Goal: Task Accomplishment & Management: Use online tool/utility

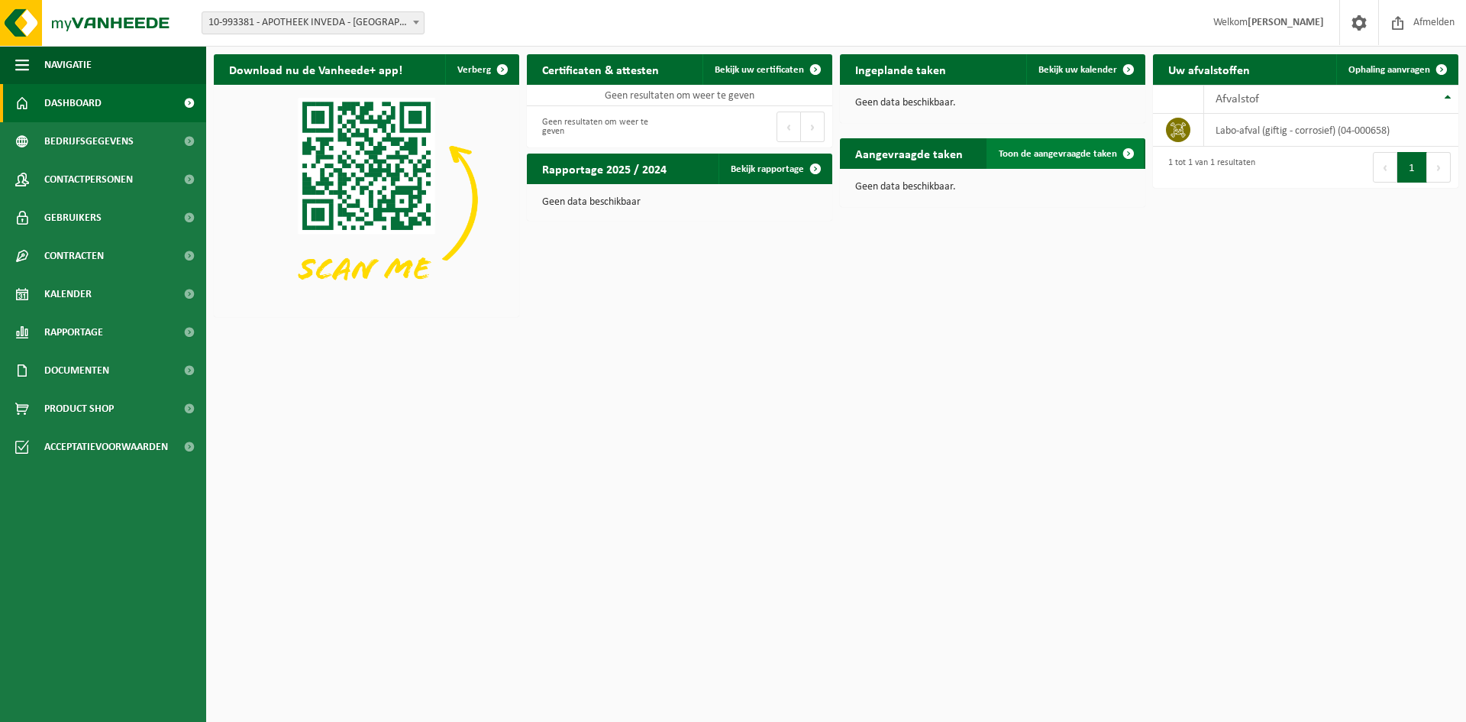
click at [1039, 159] on span "Toon de aangevraagde taken" at bounding box center [1058, 154] width 118 height 10
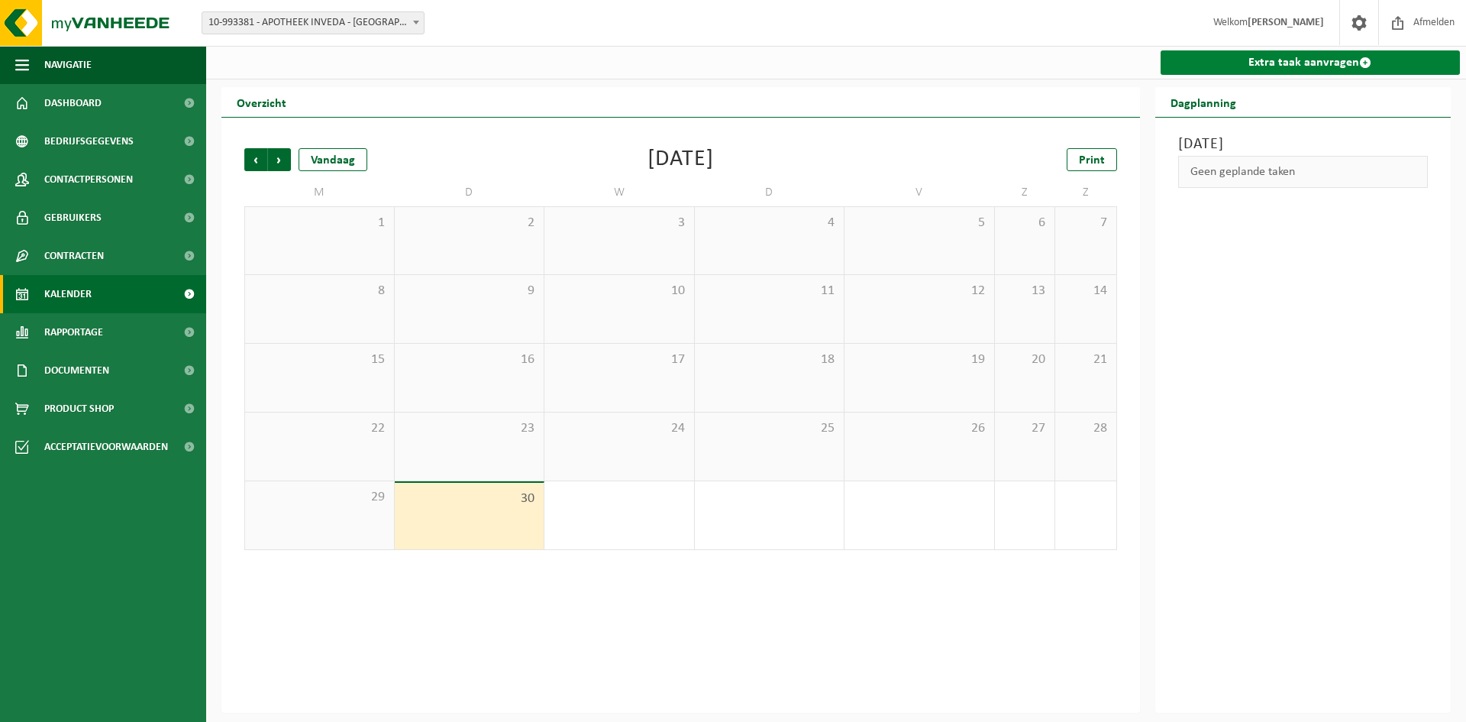
click at [1243, 66] on link "Extra taak aanvragen" at bounding box center [1311, 62] width 300 height 24
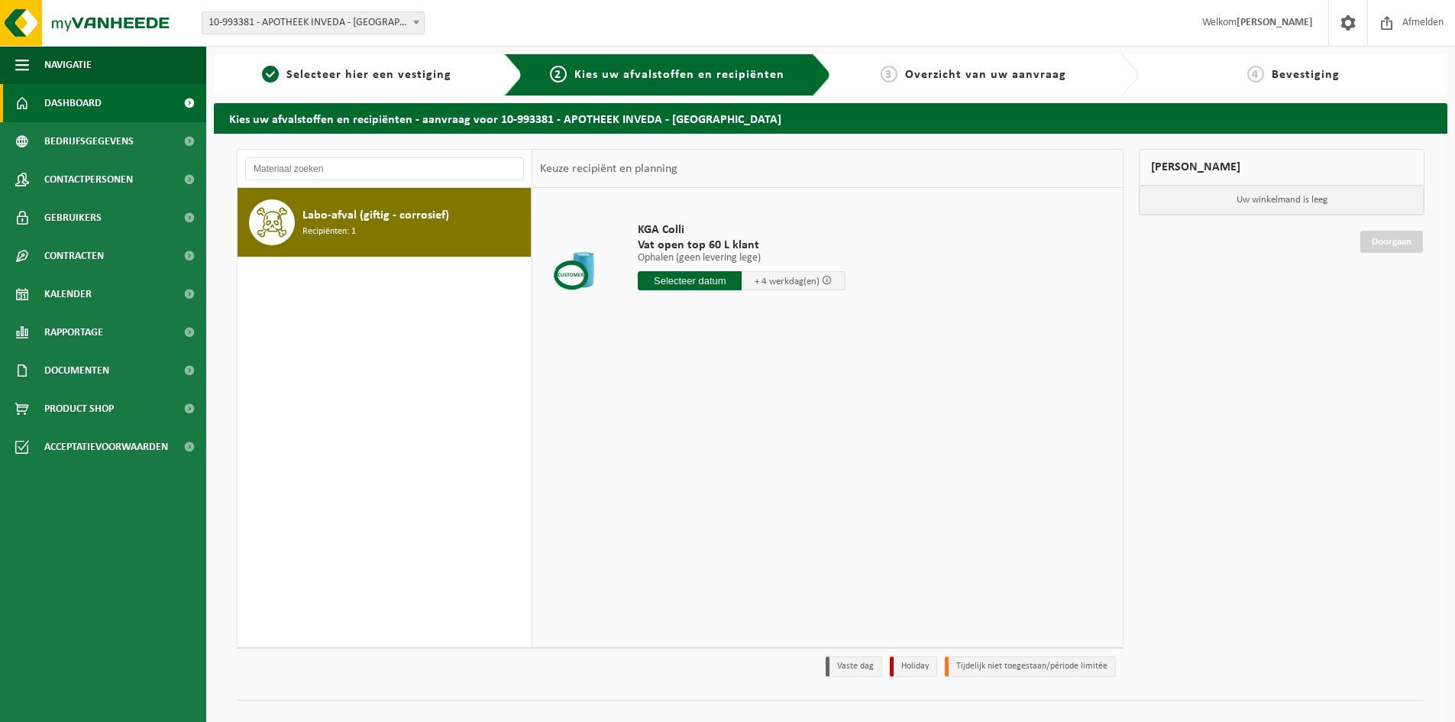
click at [121, 108] on link "Dashboard" at bounding box center [103, 103] width 206 height 38
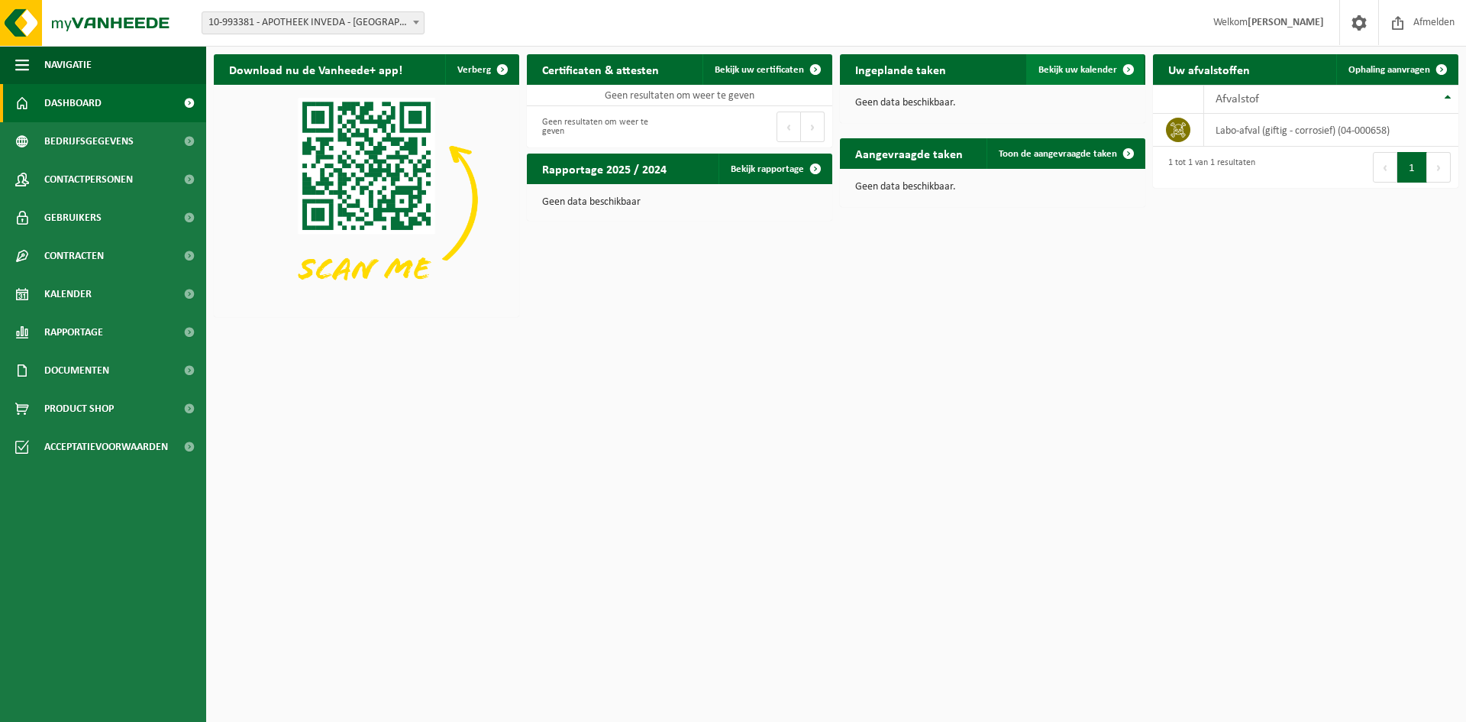
click at [1061, 78] on link "Bekijk uw kalender" at bounding box center [1085, 69] width 118 height 31
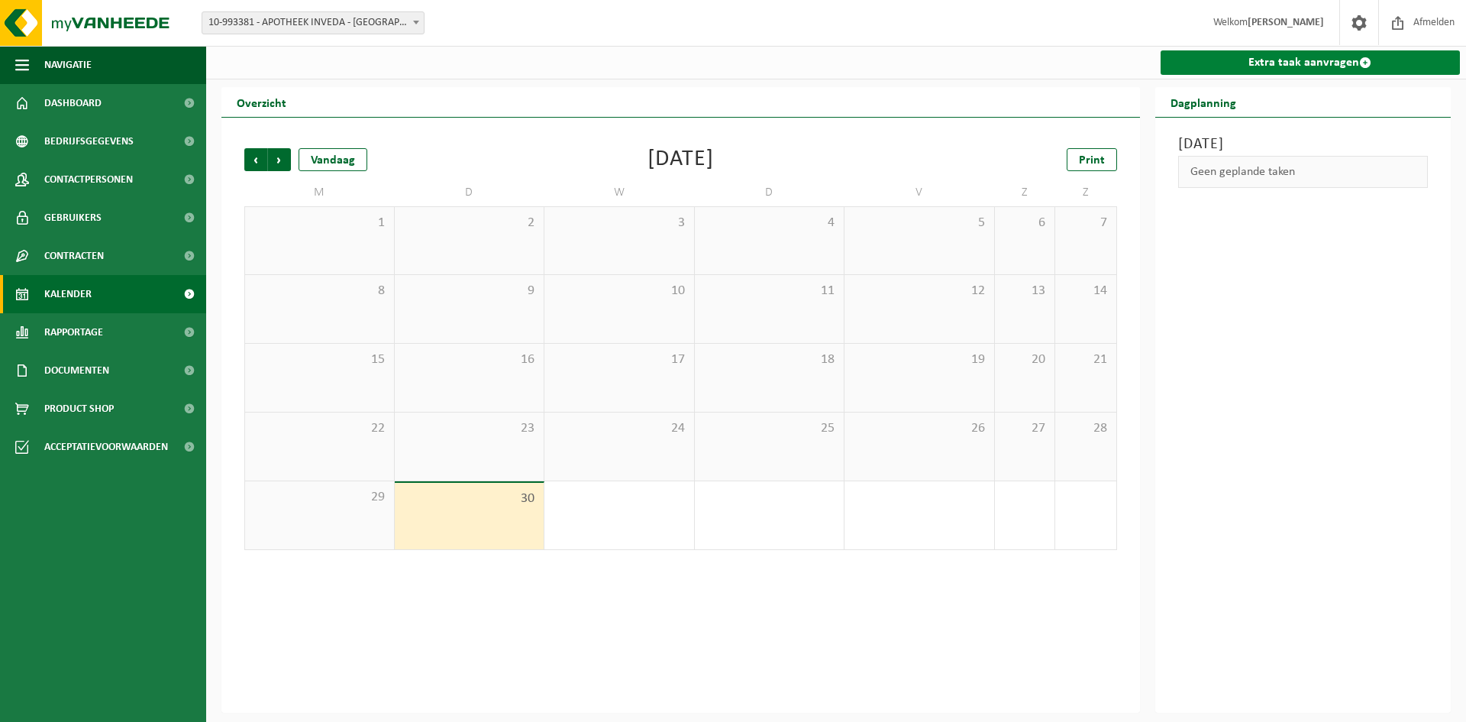
click at [1238, 71] on link "Extra taak aanvragen" at bounding box center [1311, 62] width 300 height 24
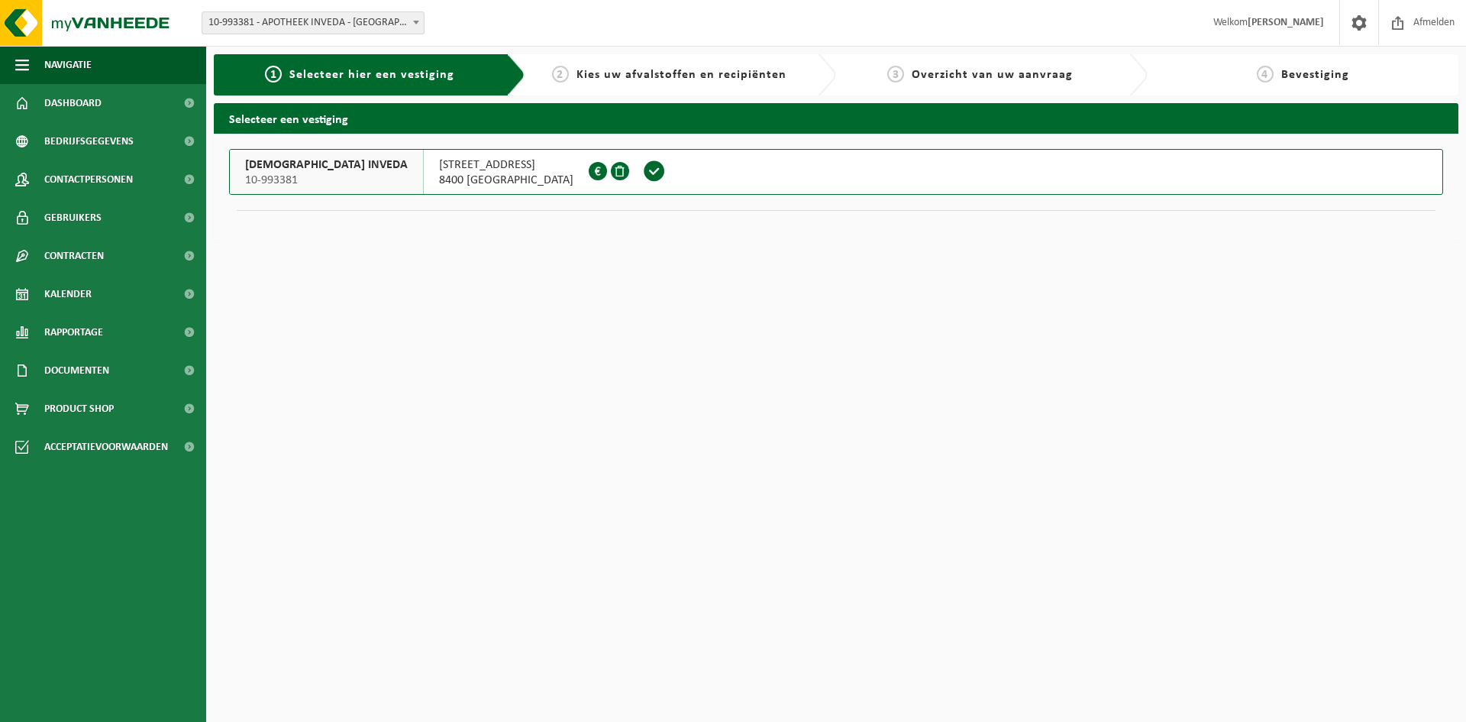
click at [484, 171] on span "[STREET_ADDRESS]" at bounding box center [506, 164] width 134 height 15
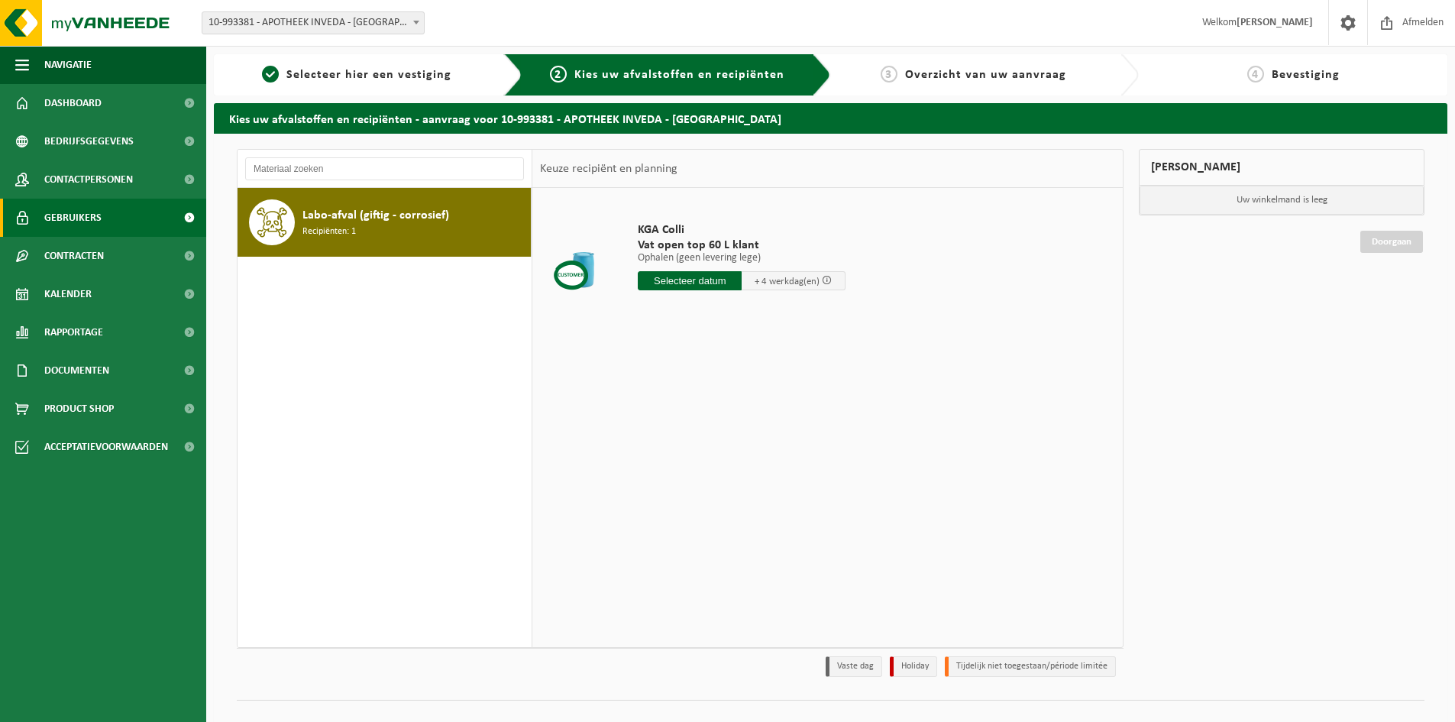
click at [72, 218] on span "Gebruikers" at bounding box center [72, 218] width 57 height 38
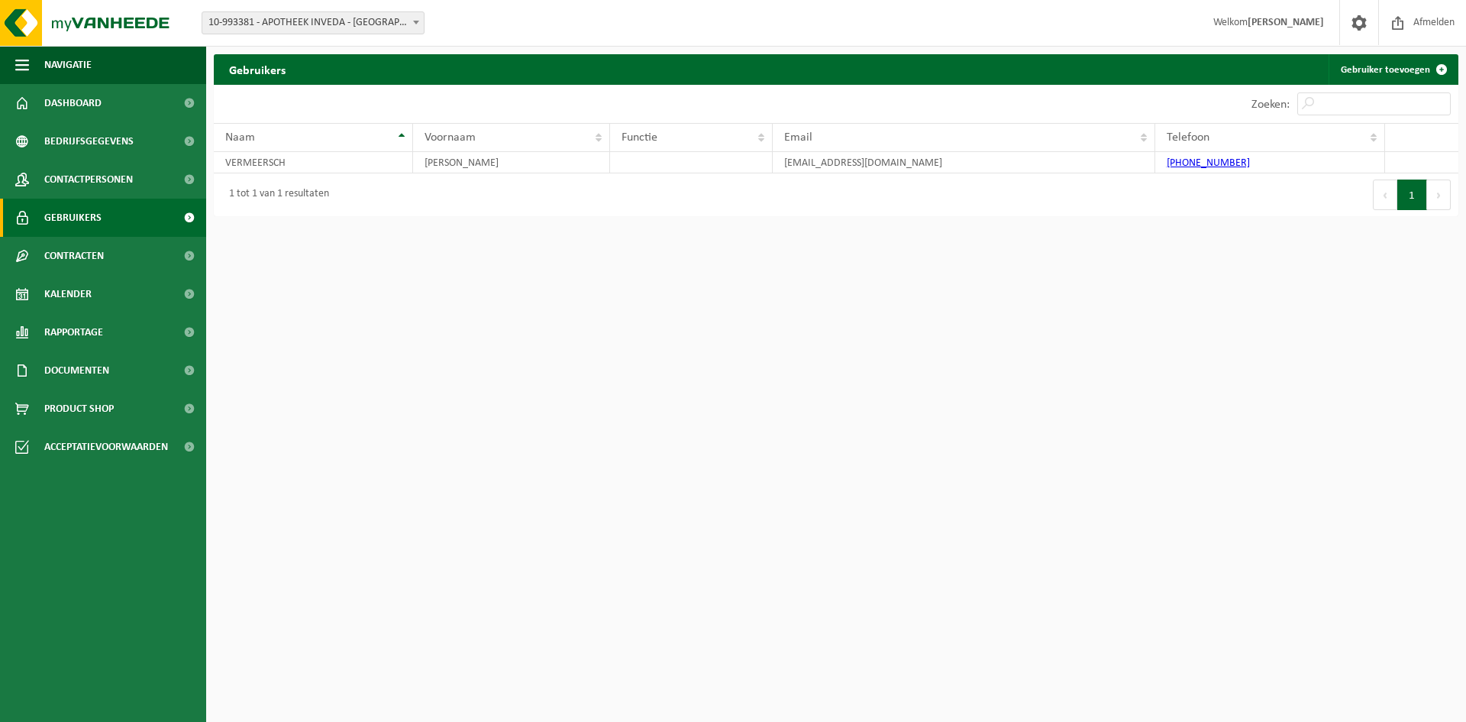
click at [75, 249] on span "Contracten" at bounding box center [74, 256] width 60 height 38
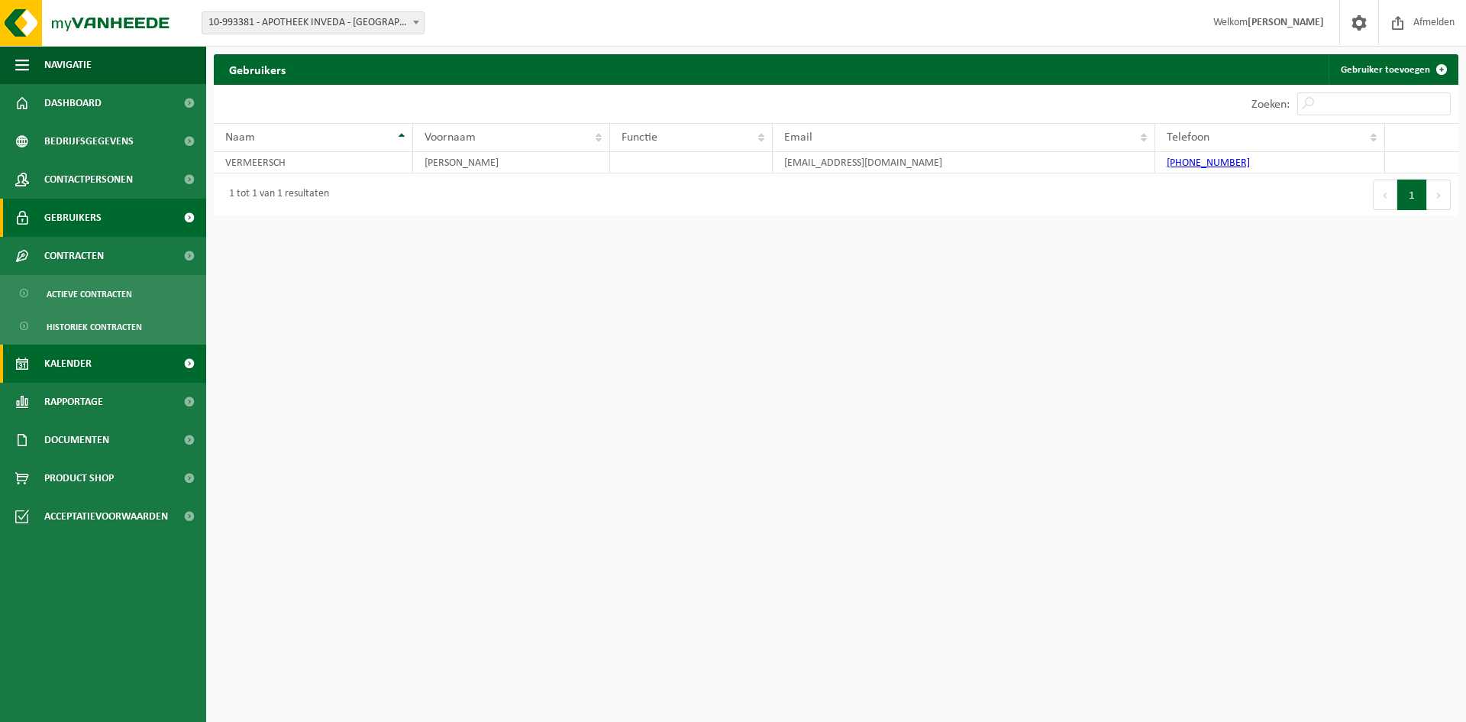
click at [78, 371] on span "Kalender" at bounding box center [67, 363] width 47 height 38
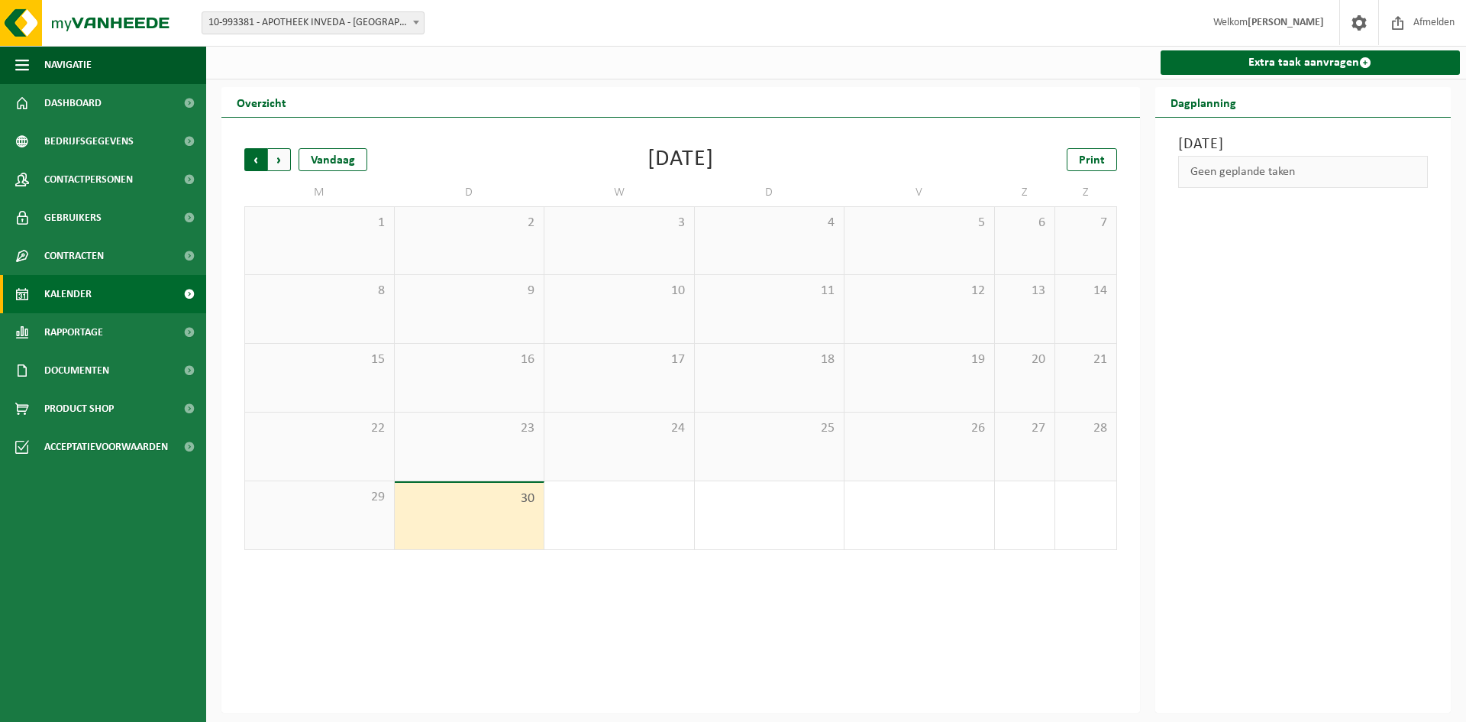
click at [275, 170] on span "Volgende" at bounding box center [279, 159] width 23 height 23
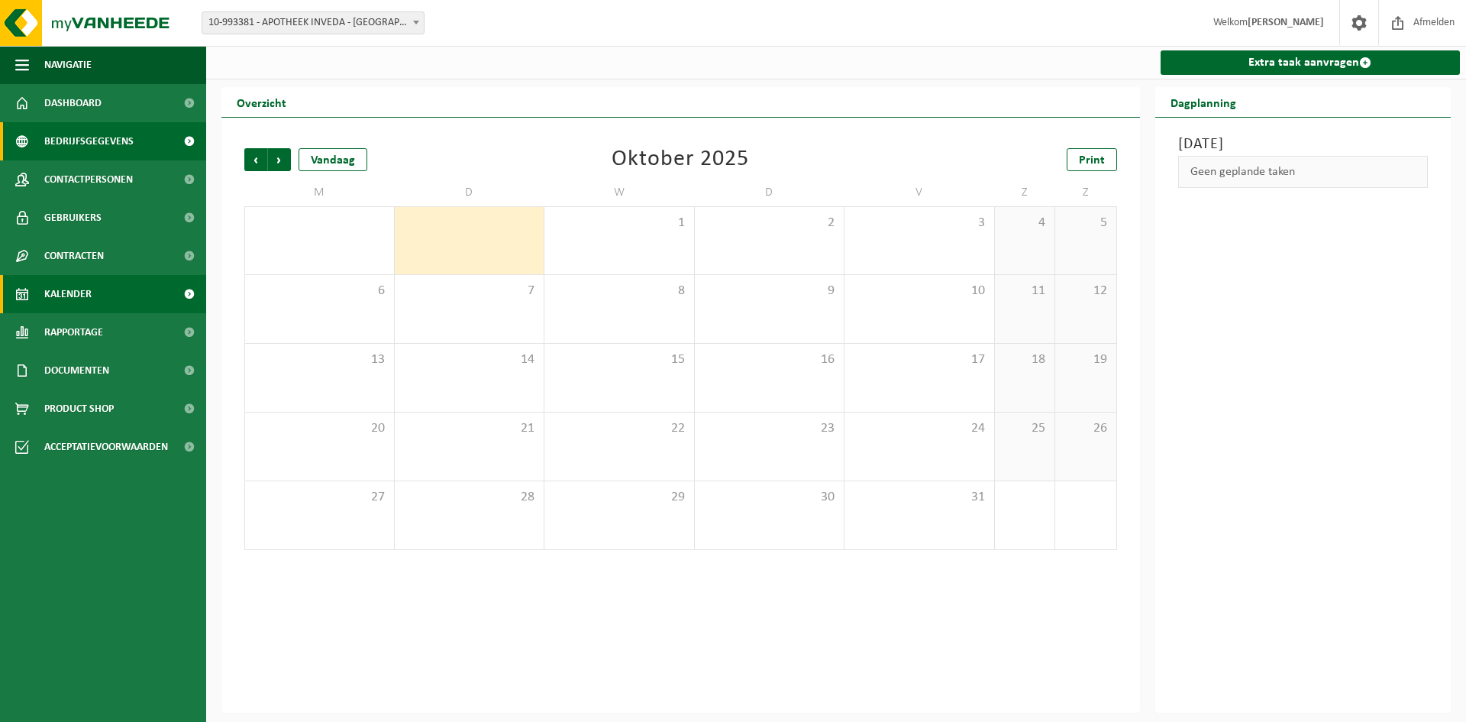
click at [116, 144] on span "Bedrijfsgegevens" at bounding box center [88, 141] width 89 height 38
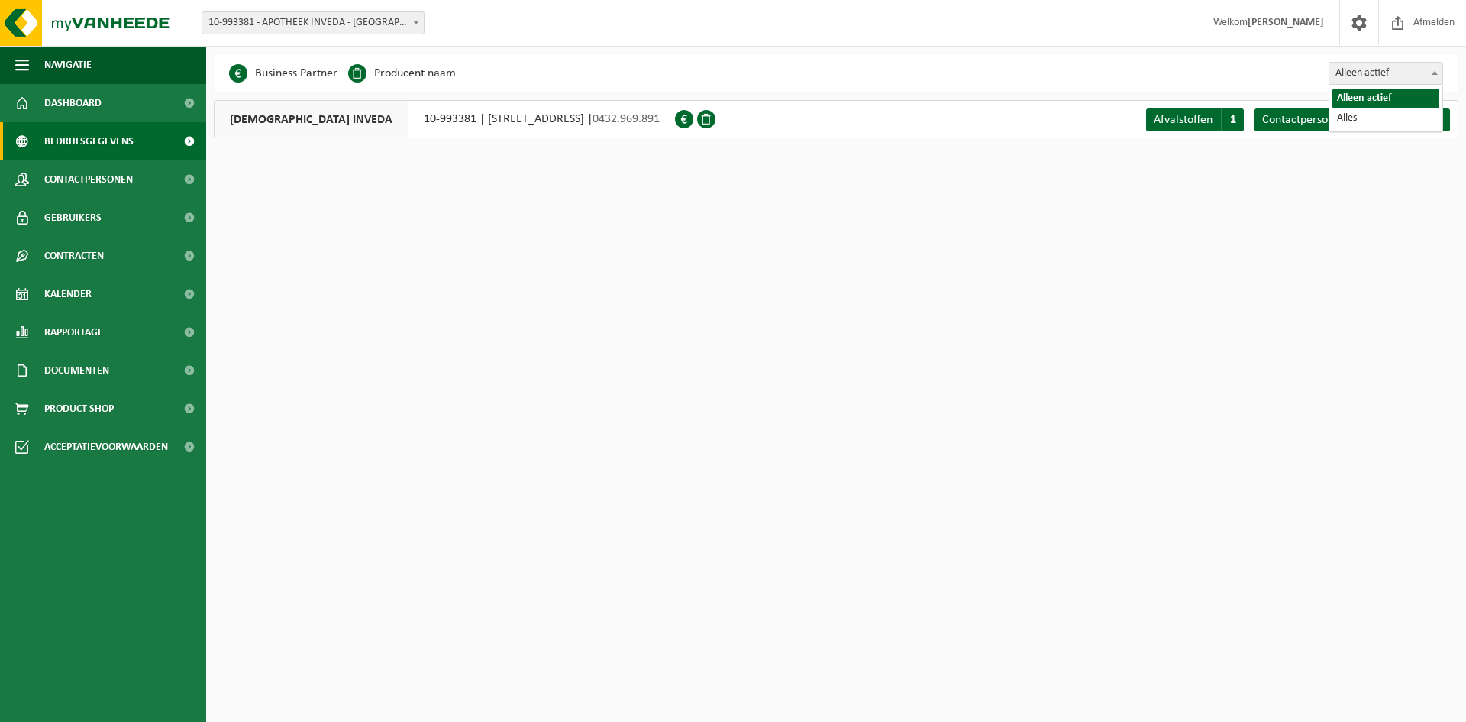
click at [1373, 74] on span "Alleen actief" at bounding box center [1385, 73] width 113 height 21
click at [1190, 130] on link "Afvalstoffen A 1" at bounding box center [1195, 119] width 98 height 23
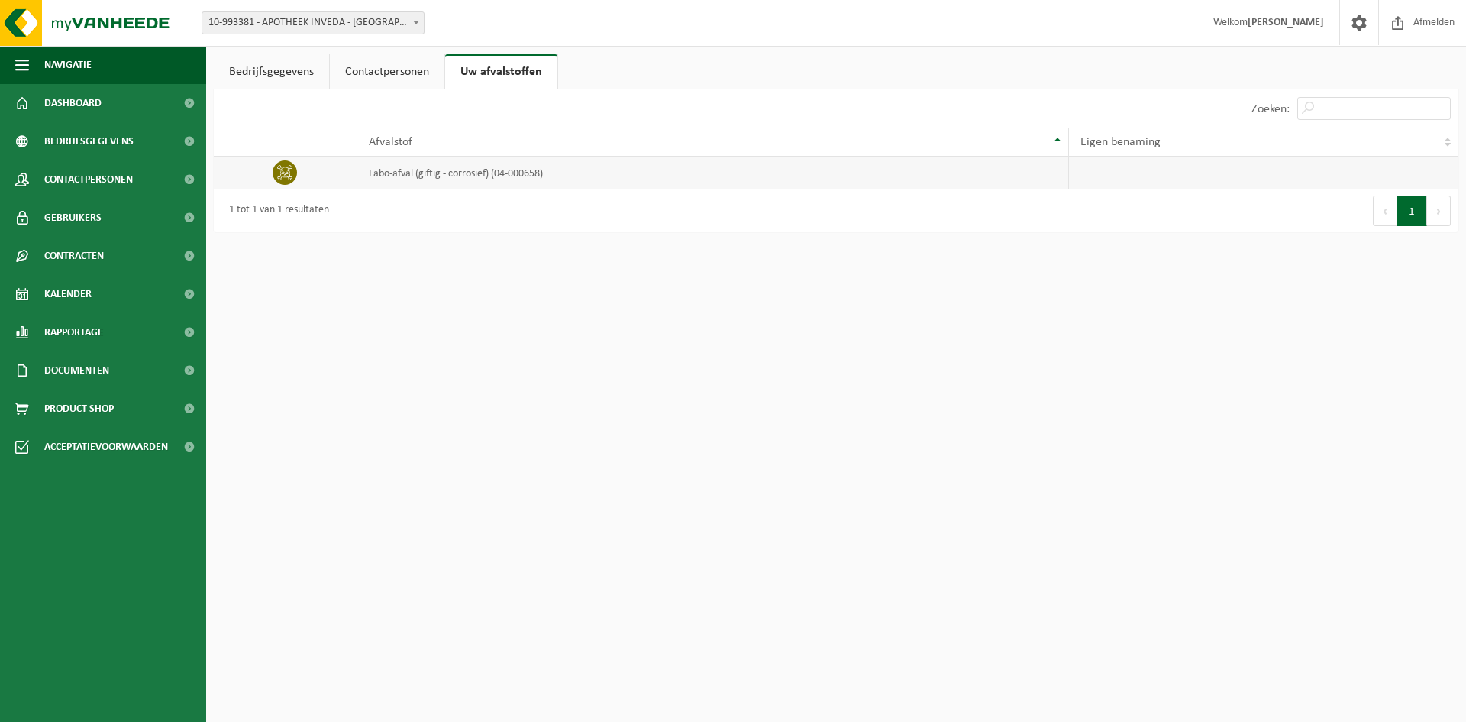
click at [508, 172] on td "labo-afval (giftig - corrosief) (04-000658)" at bounding box center [713, 173] width 712 height 33
click at [95, 281] on link "Kalender" at bounding box center [103, 294] width 206 height 38
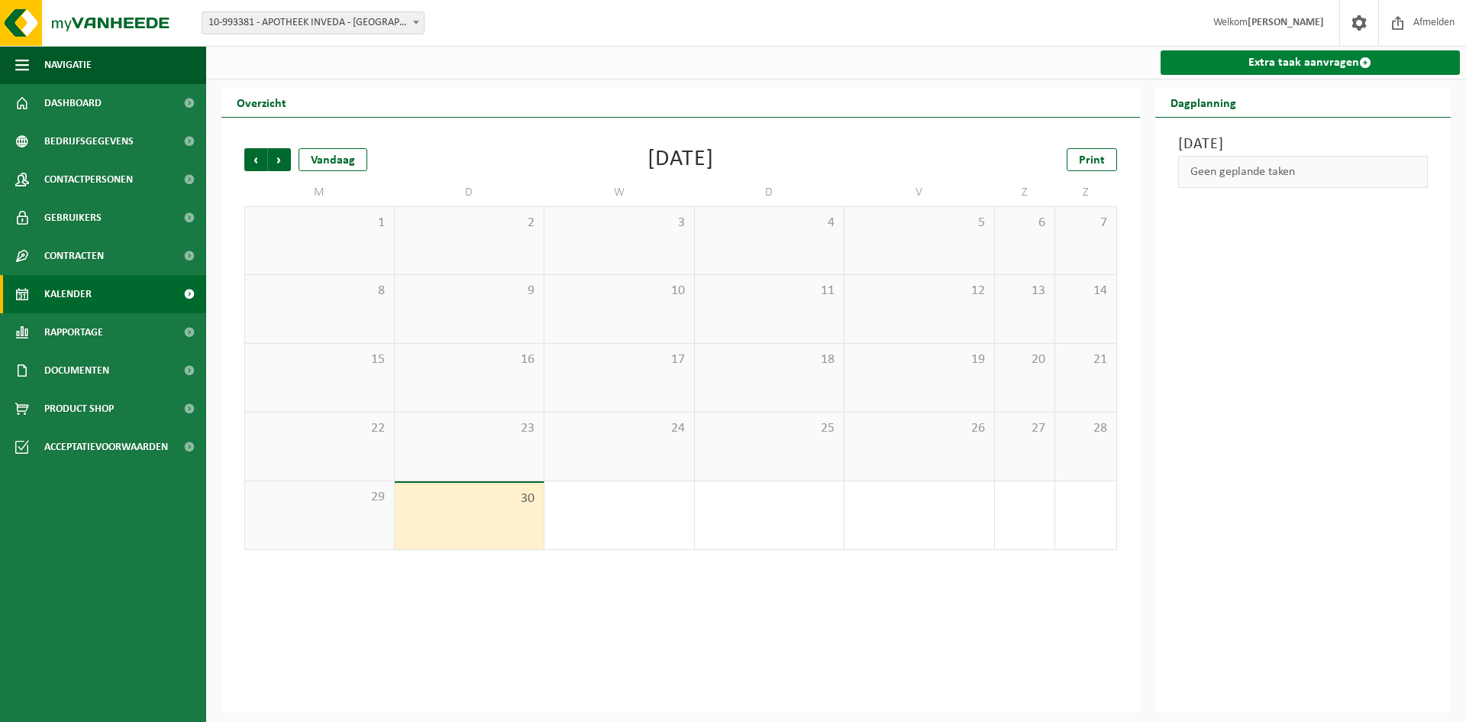
click at [1273, 61] on link "Extra taak aanvragen" at bounding box center [1311, 62] width 300 height 24
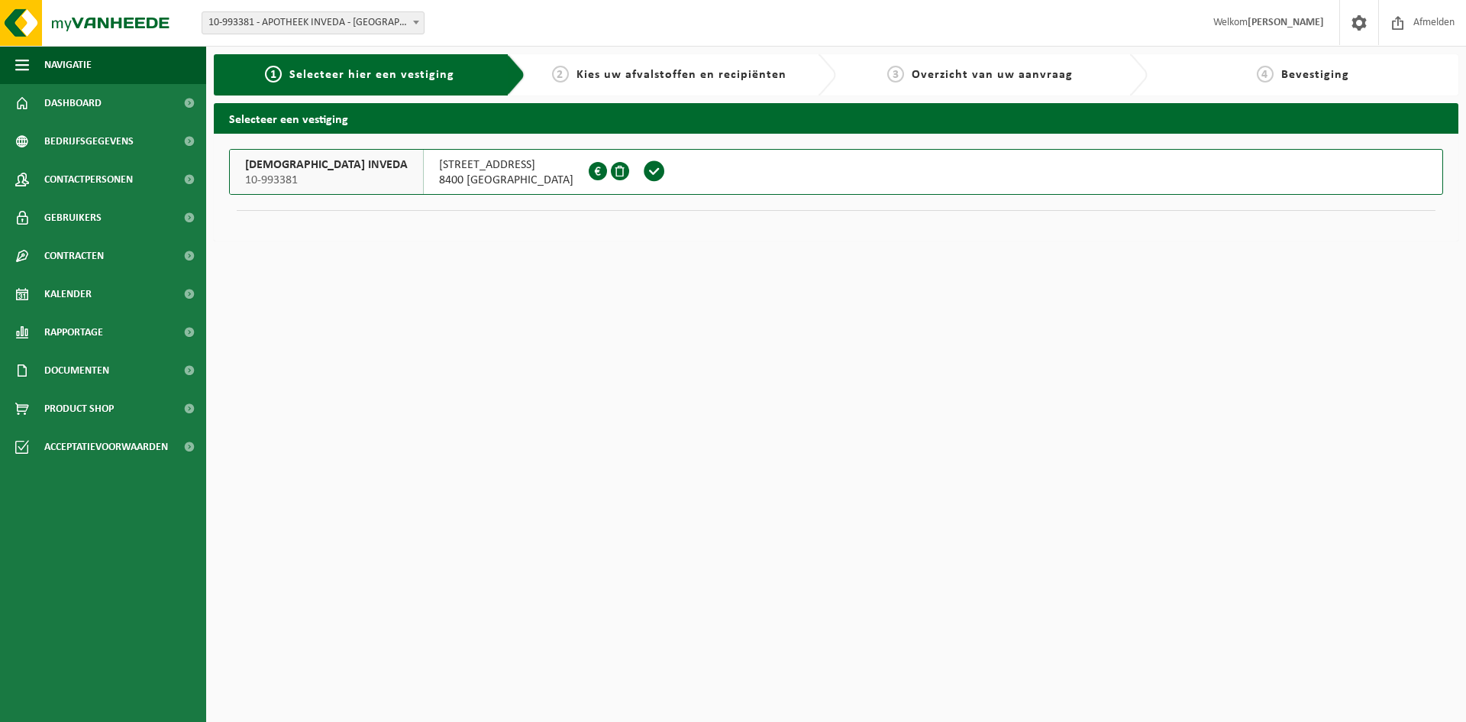
click at [589, 176] on span at bounding box center [598, 171] width 18 height 18
click at [643, 170] on span at bounding box center [654, 171] width 23 height 23
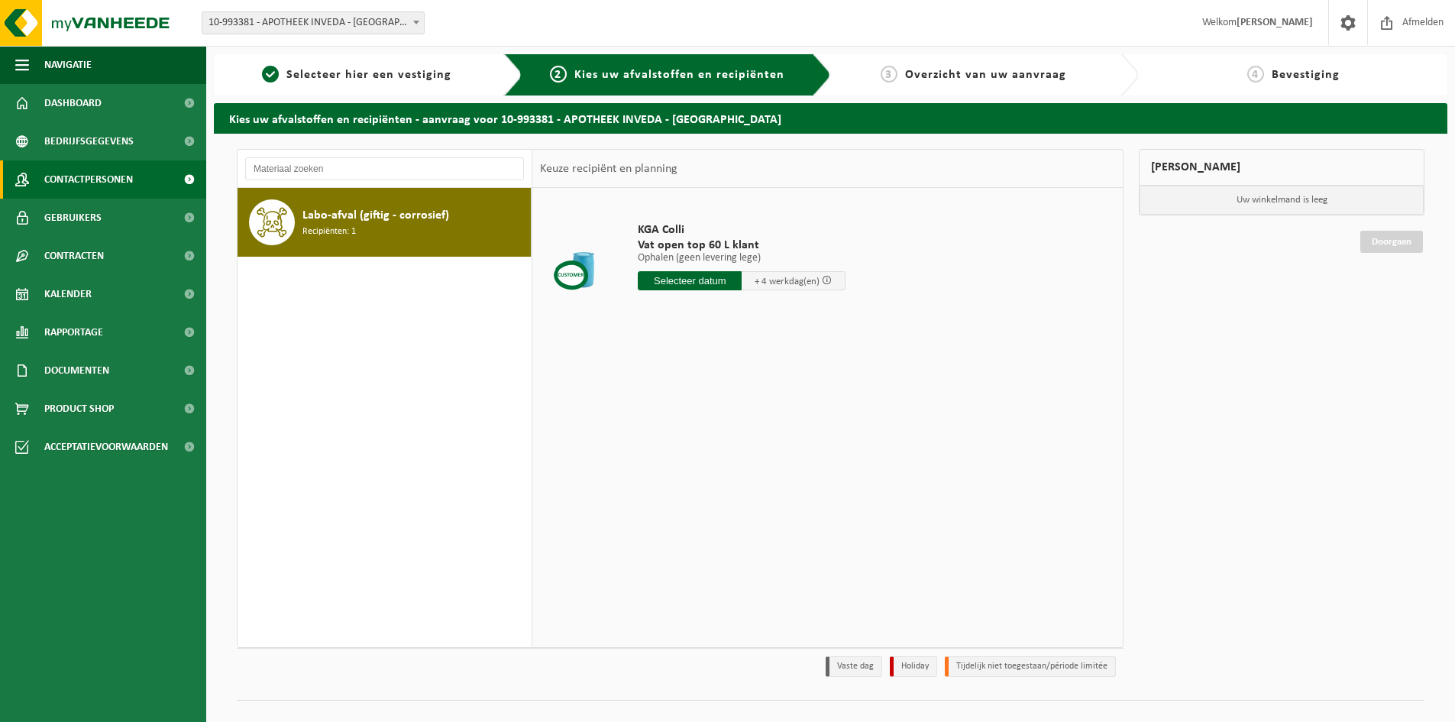
click at [86, 189] on span "Contactpersonen" at bounding box center [88, 179] width 89 height 38
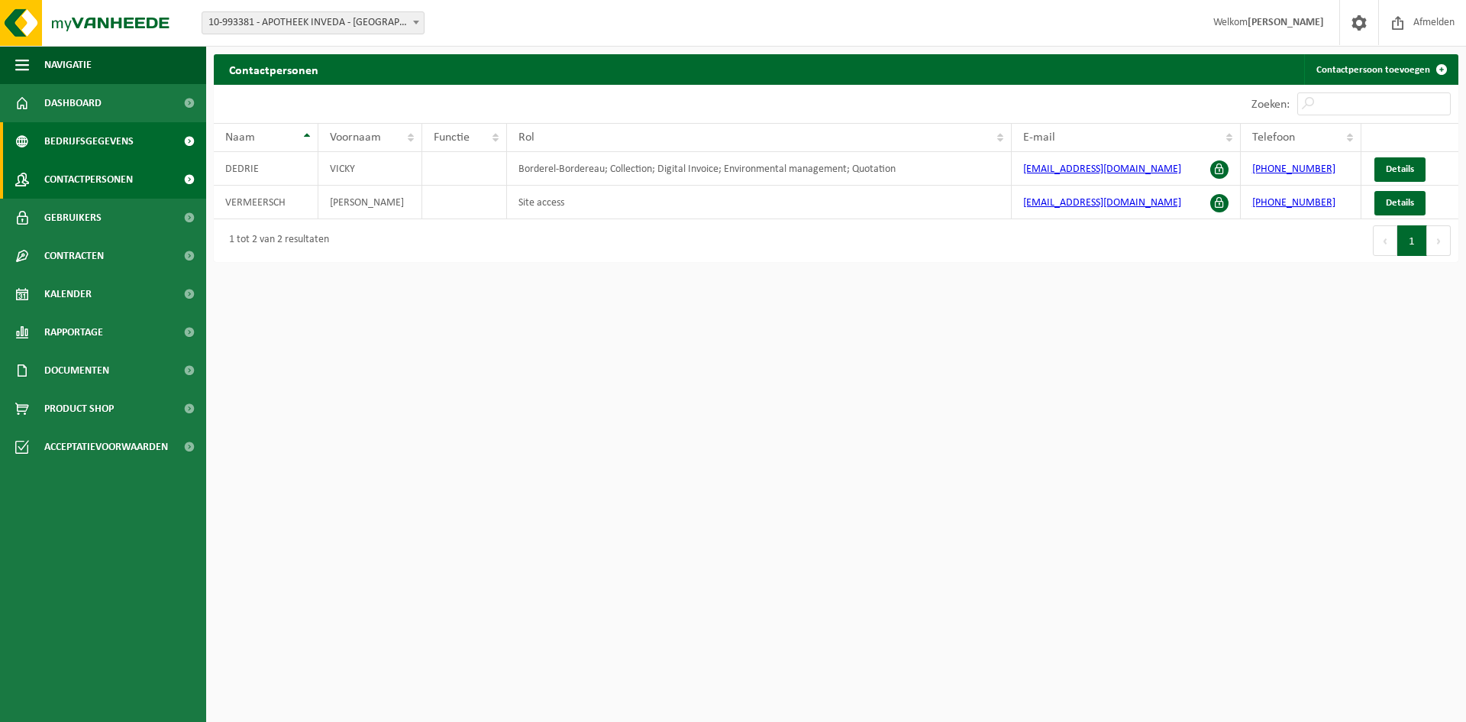
click at [80, 152] on span "Bedrijfsgegevens" at bounding box center [88, 141] width 89 height 38
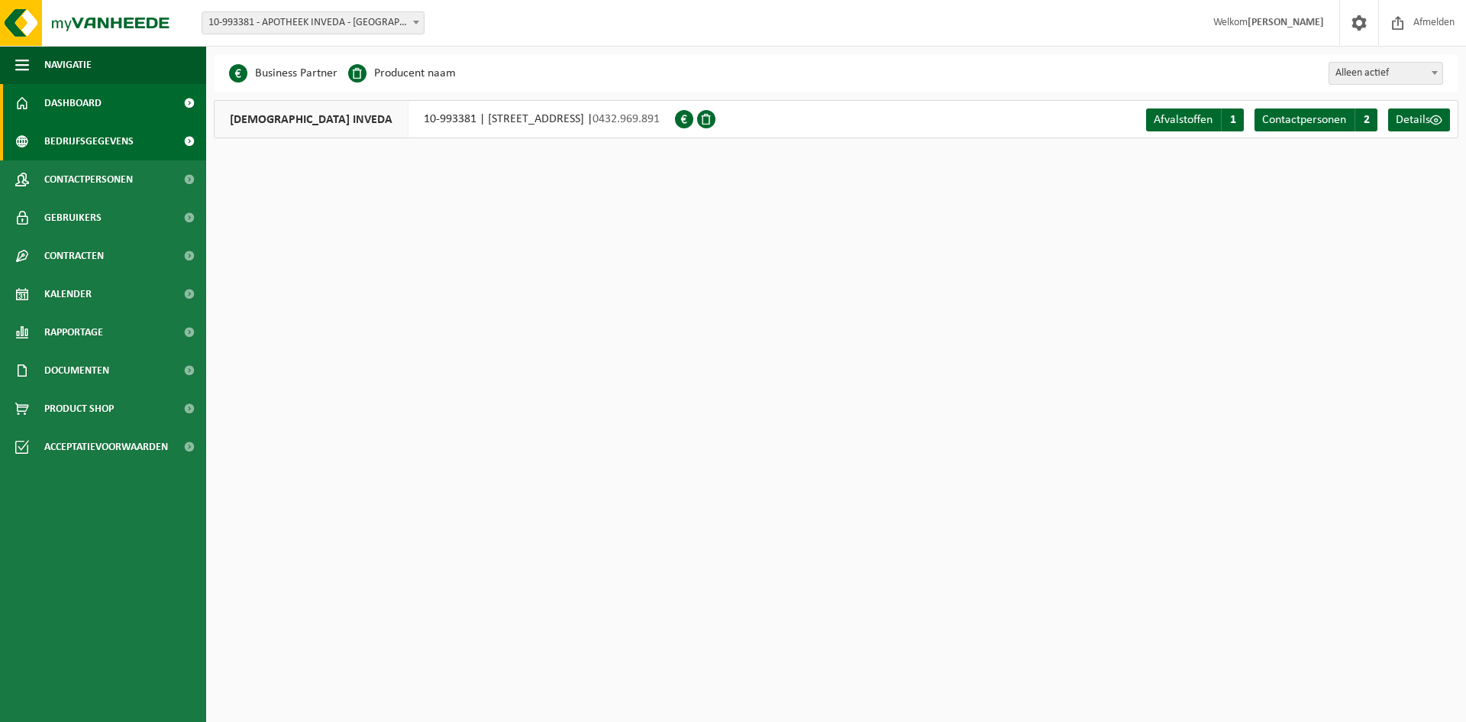
click at [89, 98] on span "Dashboard" at bounding box center [72, 103] width 57 height 38
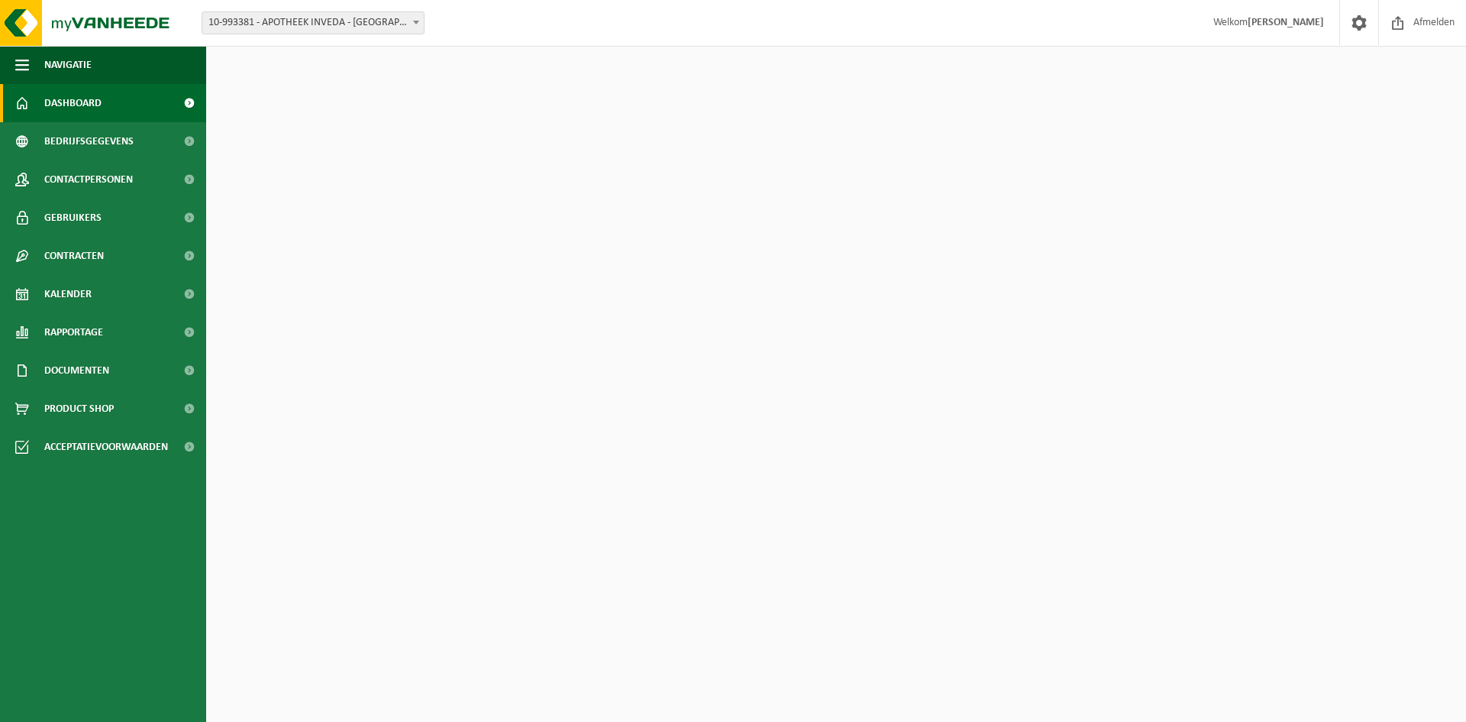
click at [89, 73] on span "Navigatie" at bounding box center [67, 65] width 47 height 38
